Goal: Navigation & Orientation: Find specific page/section

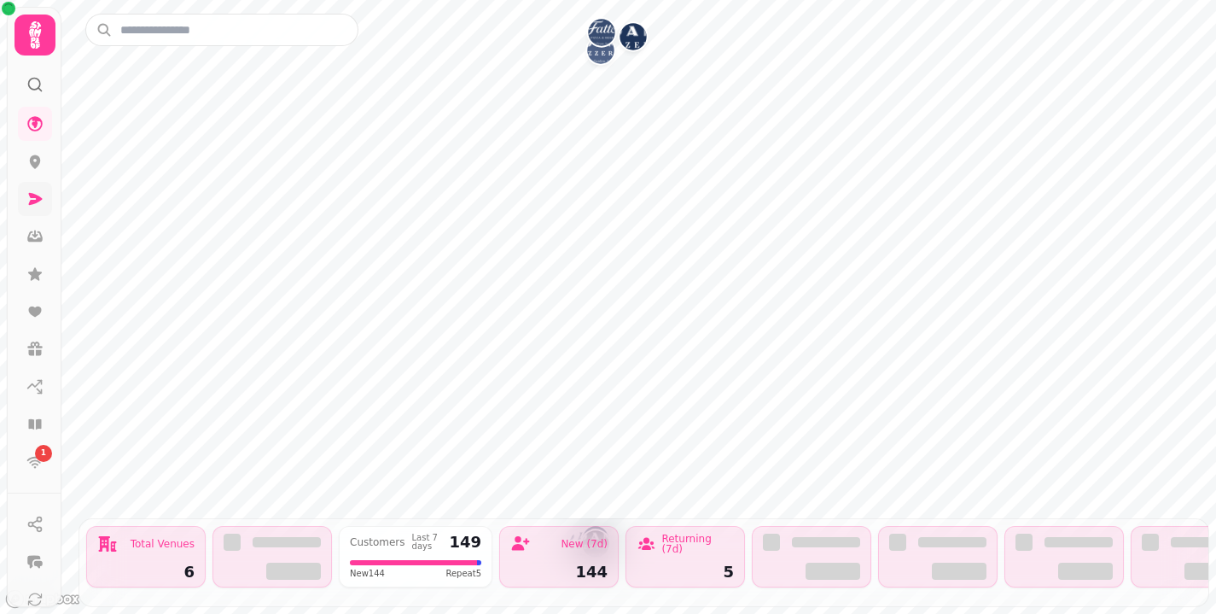
click at [41, 204] on icon at bounding box center [34, 198] width 17 height 17
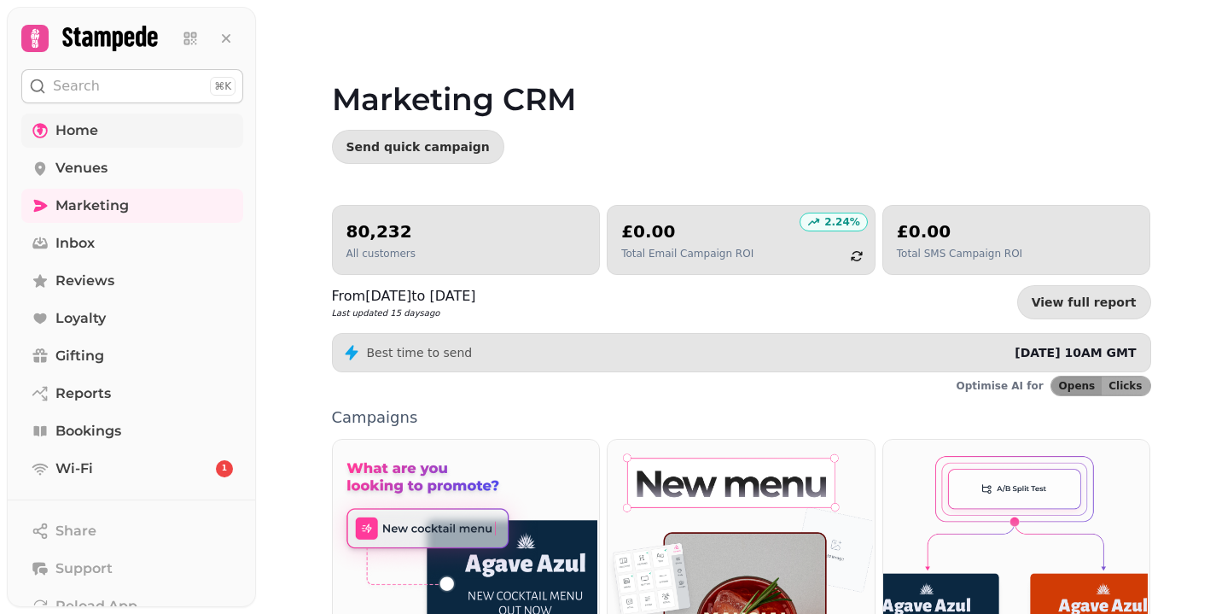
click at [131, 122] on link "Home" at bounding box center [132, 130] width 222 height 34
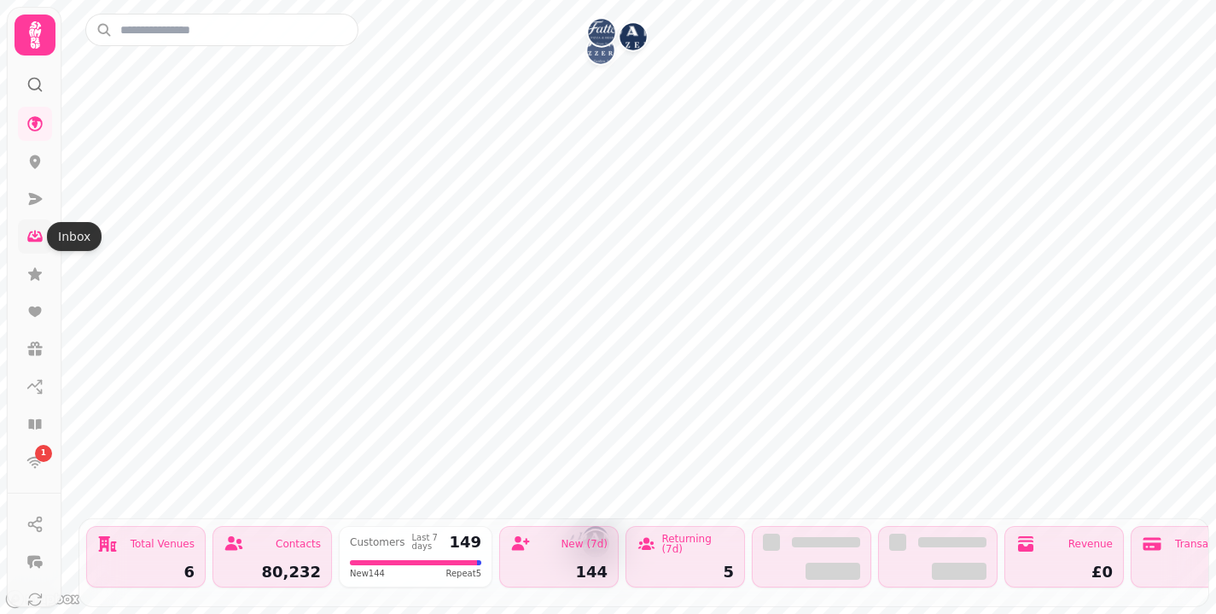
click at [33, 236] on icon at bounding box center [35, 234] width 6 height 8
